Goal: Task Accomplishment & Management: Manage account settings

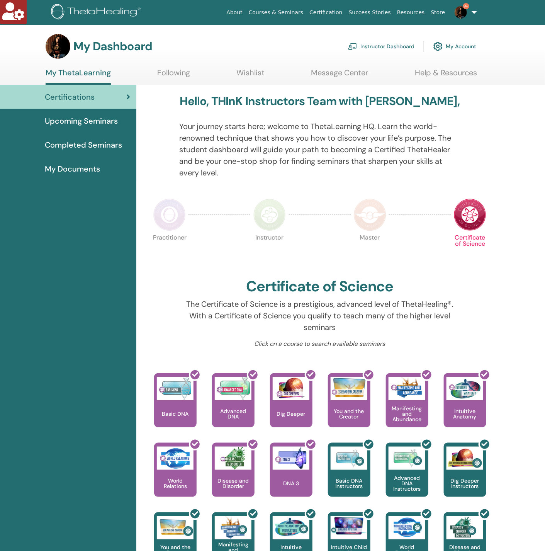
click at [368, 49] on link "Instructor Dashboard" at bounding box center [381, 46] width 66 height 17
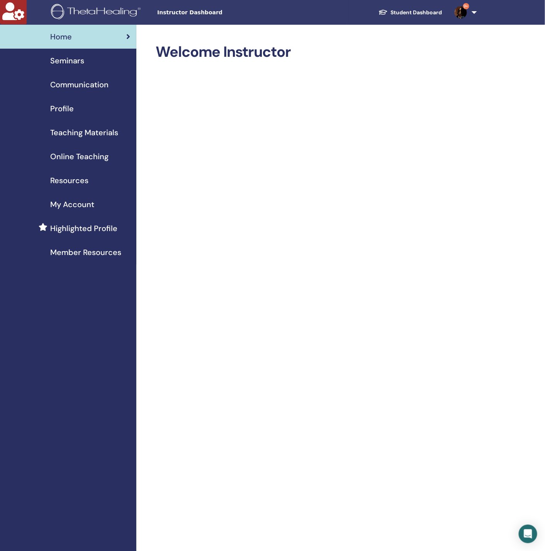
click at [83, 62] on span "Seminars" at bounding box center [67, 61] width 34 height 12
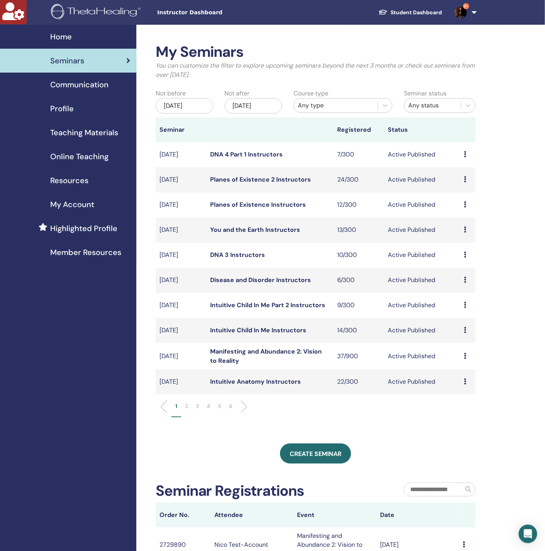
click at [254, 103] on div "Dec/24, 2025" at bounding box center [254, 105] width 58 height 15
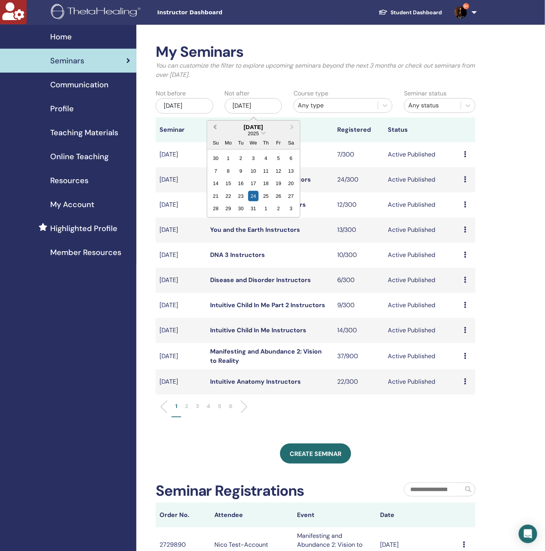
click at [213, 122] on button "Previous Month" at bounding box center [214, 127] width 12 height 12
click at [294, 126] on button "Next Month" at bounding box center [293, 127] width 12 height 12
drag, startPoint x: 210, startPoint y: 125, endPoint x: 214, endPoint y: 125, distance: 4.3
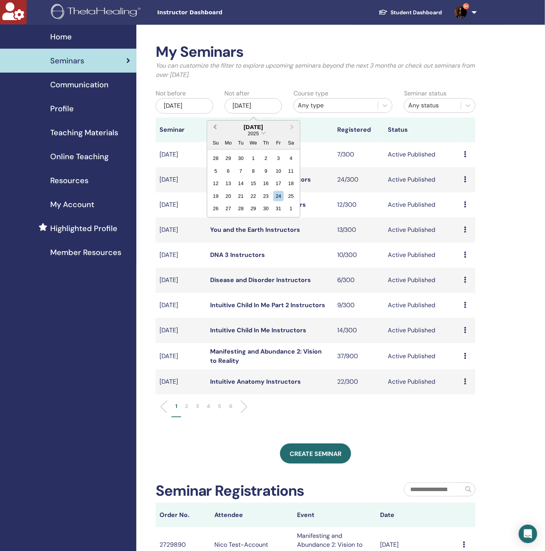
click at [211, 125] on button "Previous Month" at bounding box center [214, 127] width 12 height 12
click at [231, 209] on div "29" at bounding box center [228, 208] width 10 height 10
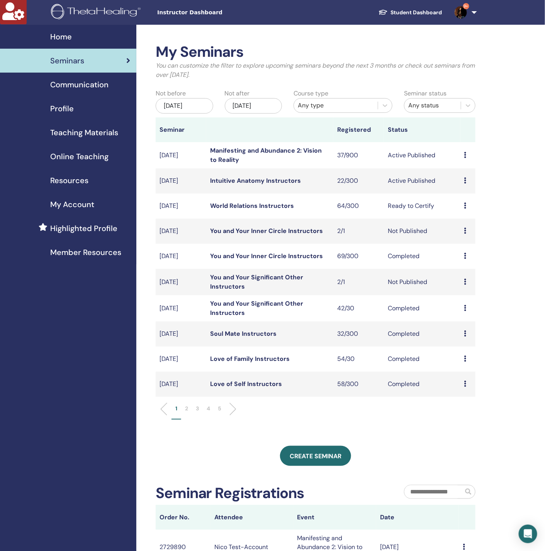
click at [247, 151] on link "Manifesting and Abundance 2: Vision to Reality" at bounding box center [266, 154] width 112 height 17
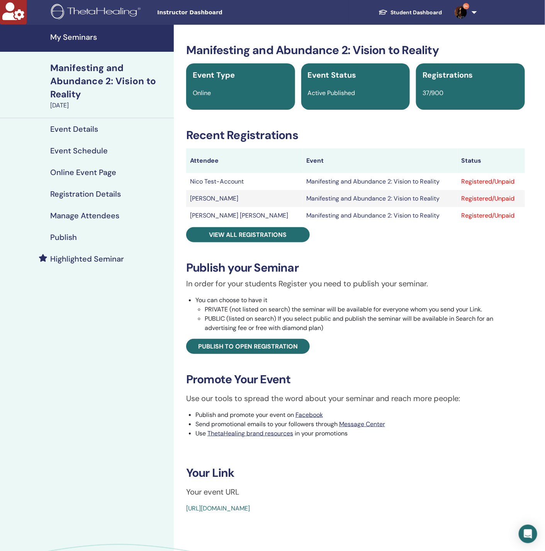
click at [66, 214] on h4 "Manage Attendees" at bounding box center [84, 215] width 69 height 9
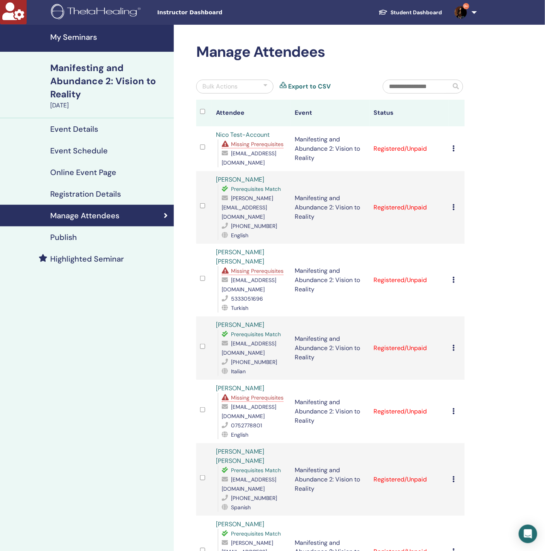
click at [248, 267] on span "Missing Prerequisites" at bounding box center [257, 270] width 53 height 7
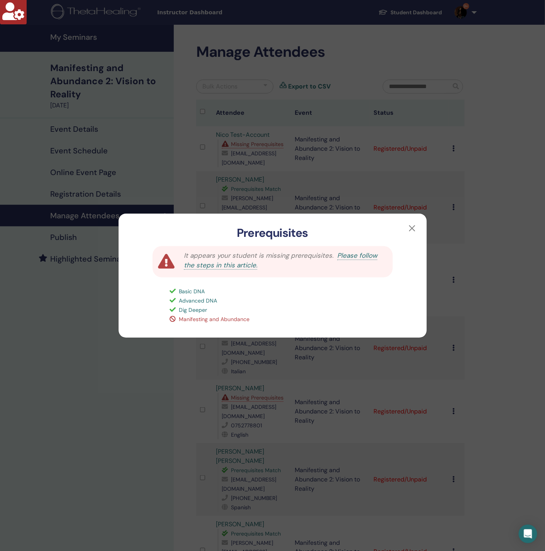
click at [102, 398] on div "Prerequisites It appears your student is missing prerequisites. Please follow t…" at bounding box center [272, 275] width 545 height 551
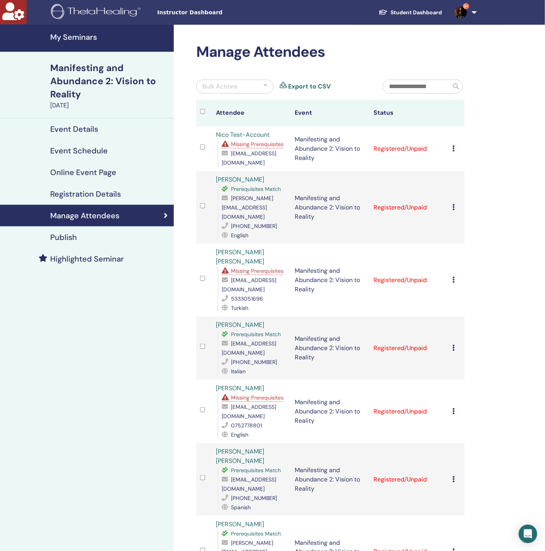
click at [265, 277] on span "[EMAIL_ADDRESS][DOMAIN_NAME]" at bounding box center [249, 285] width 54 height 16
copy span "[EMAIL_ADDRESS][DOMAIN_NAME]"
drag, startPoint x: 262, startPoint y: 210, endPoint x: 232, endPoint y: 203, distance: 31.3
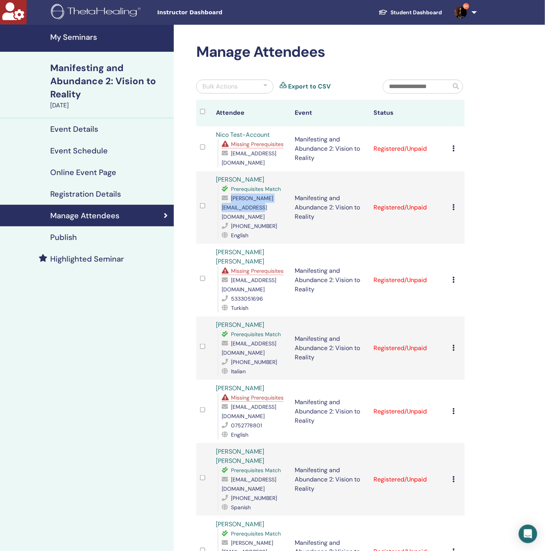
click at [232, 203] on div "margherita@en-lightitup.com" at bounding box center [254, 208] width 65 height 28
copy span "margherita@en-lightitup.com"
click at [251, 279] on span "fatmacimentari@gmail.com" at bounding box center [249, 285] width 54 height 16
click at [251, 279] on span "[EMAIL_ADDRESS][DOMAIN_NAME]" at bounding box center [249, 285] width 54 height 16
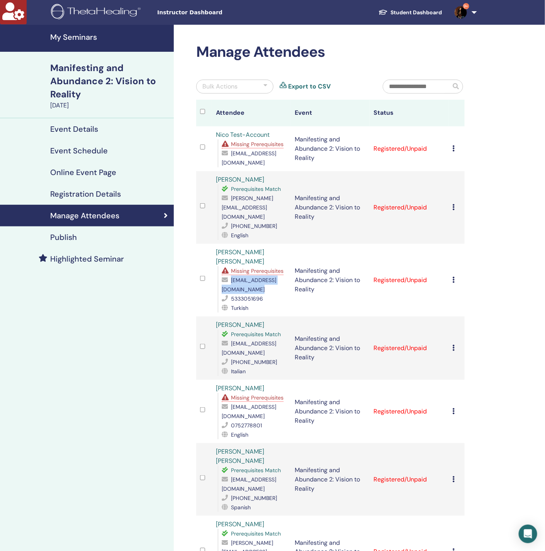
copy span "[EMAIL_ADDRESS][DOMAIN_NAME]"
click at [454, 277] on icon at bounding box center [454, 280] width 2 height 6
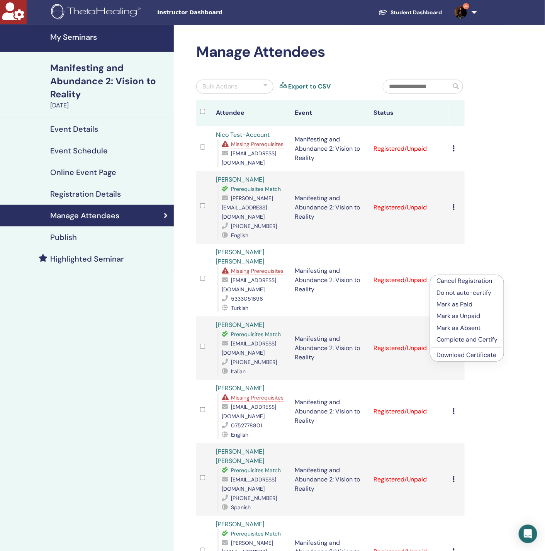
click at [456, 283] on p "Cancel Registration" at bounding box center [467, 280] width 61 height 9
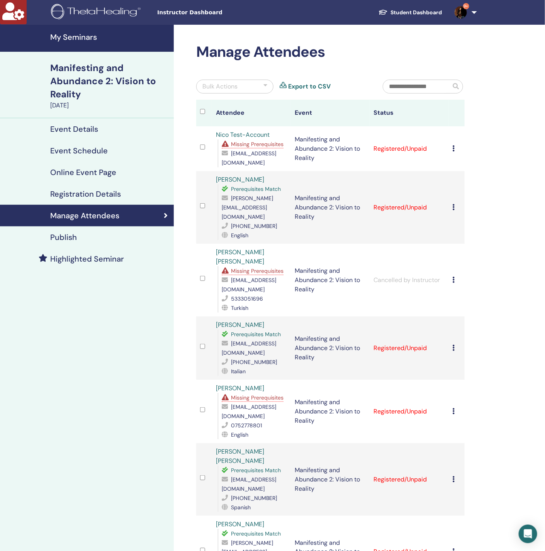
click at [255, 341] on span "[EMAIL_ADDRESS][DOMAIN_NAME]" at bounding box center [249, 348] width 54 height 16
click at [255, 341] on span "ritornoadavalon@gmail.com" at bounding box center [249, 348] width 54 height 16
copy span "ritornoadavalon@gmail.com"
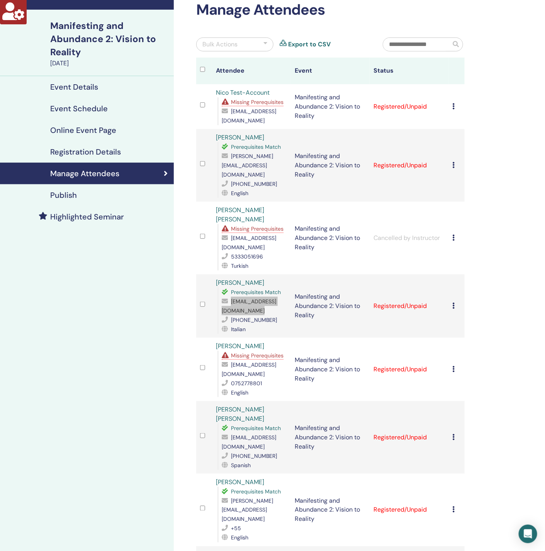
scroll to position [116, 0]
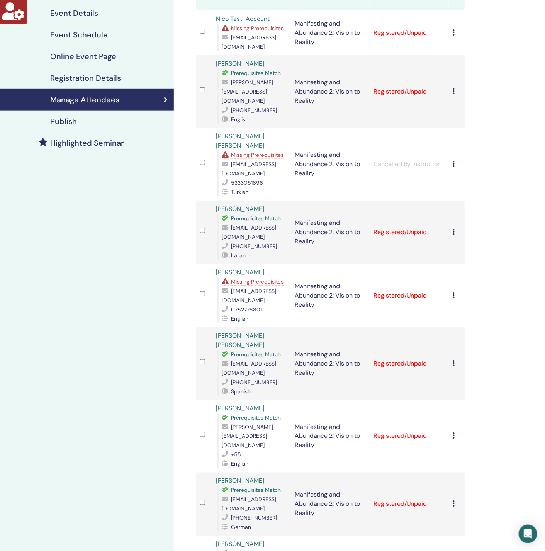
click at [277, 278] on span "Missing Prerequisites" at bounding box center [257, 281] width 53 height 7
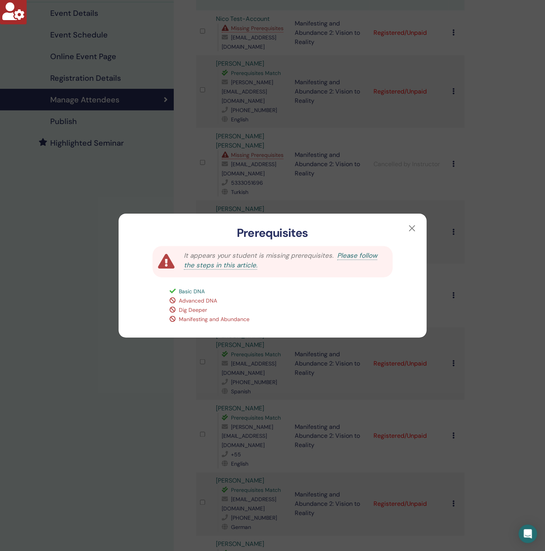
click at [124, 360] on div "Prerequisites It appears your student is missing prerequisites. Please follow t…" at bounding box center [272, 275] width 545 height 551
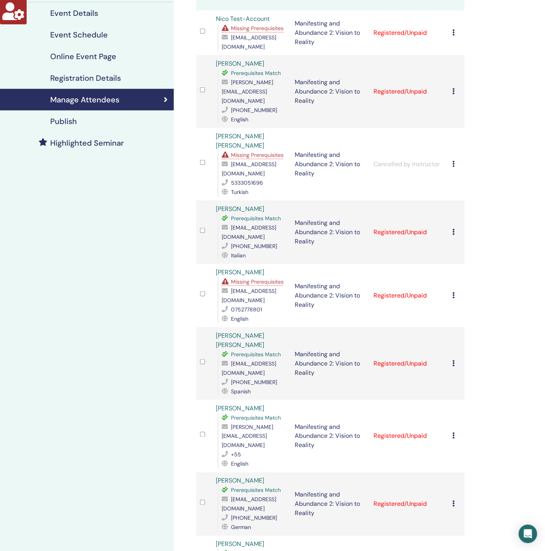
click at [255, 292] on span "[EMAIL_ADDRESS][DOMAIN_NAME]" at bounding box center [249, 295] width 54 height 16
copy span "[EMAIL_ADDRESS][DOMAIN_NAME]"
click at [453, 292] on icon at bounding box center [454, 295] width 2 height 6
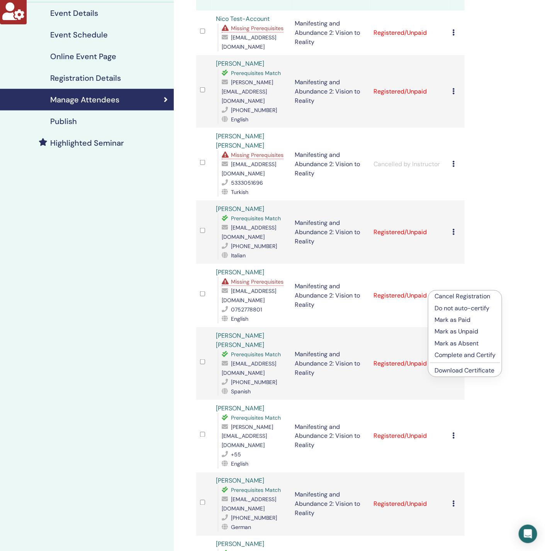
click at [473, 297] on p "Cancel Registration" at bounding box center [465, 296] width 61 height 9
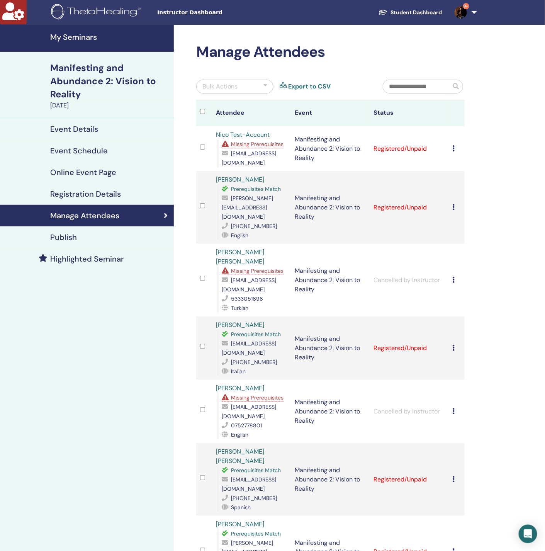
click at [117, 196] on h4 "Registration Details" at bounding box center [85, 193] width 71 height 9
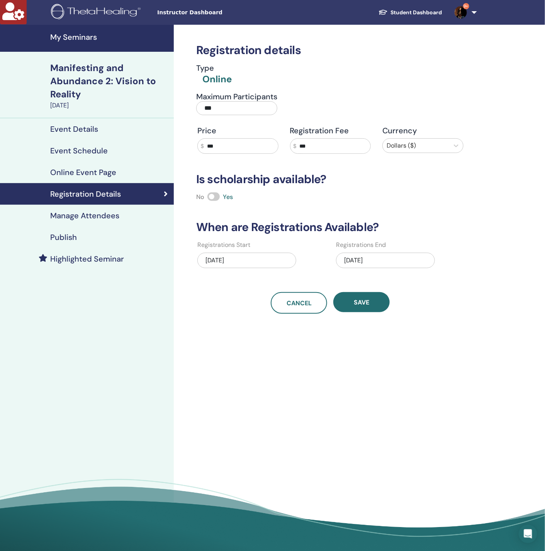
click at [102, 216] on h4 "Manage Attendees" at bounding box center [84, 215] width 69 height 9
